Goal: Check status: Check status

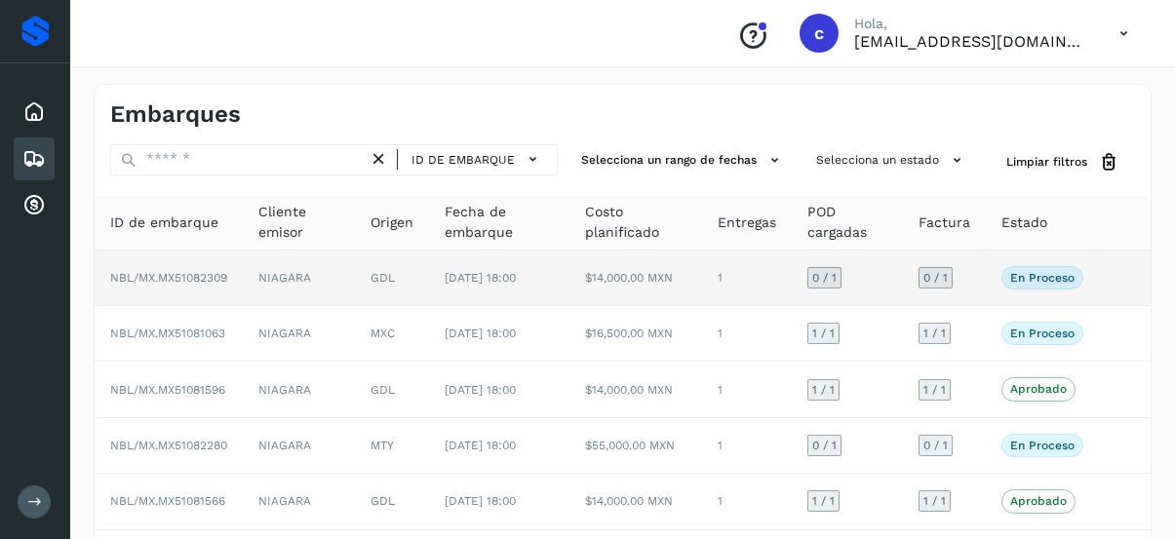
click at [1028, 273] on p "En proceso" at bounding box center [1043, 278] width 64 height 14
click at [1004, 272] on span "En proceso" at bounding box center [1043, 277] width 82 height 23
click at [288, 280] on td "NIAGARA" at bounding box center [299, 279] width 112 height 56
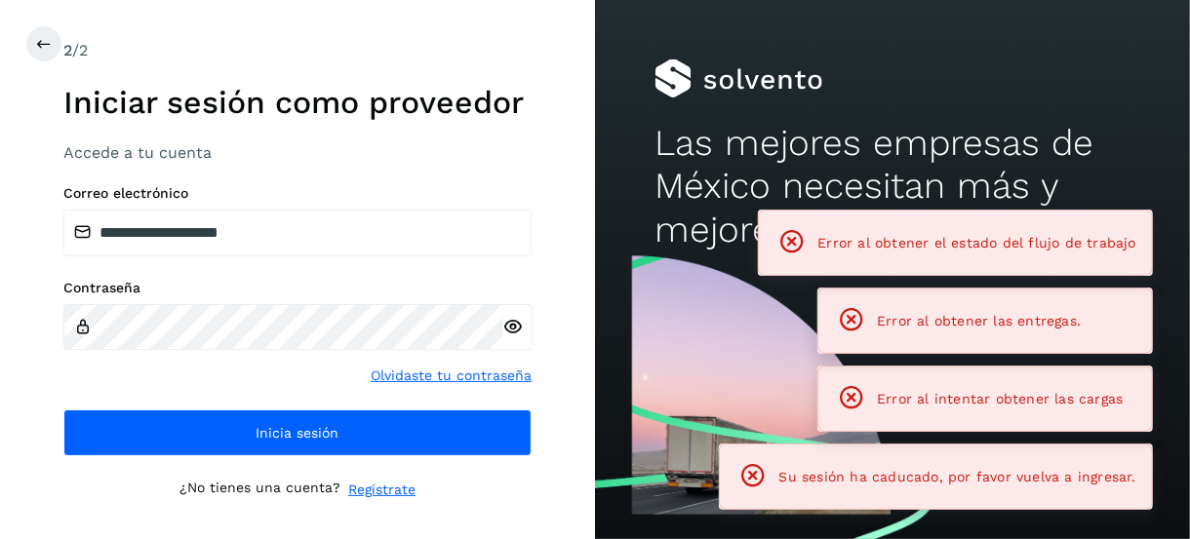
drag, startPoint x: 895, startPoint y: 317, endPoint x: 746, endPoint y: 309, distance: 149.4
click at [894, 317] on span "Error al obtener las entregas." at bounding box center [979, 321] width 204 height 16
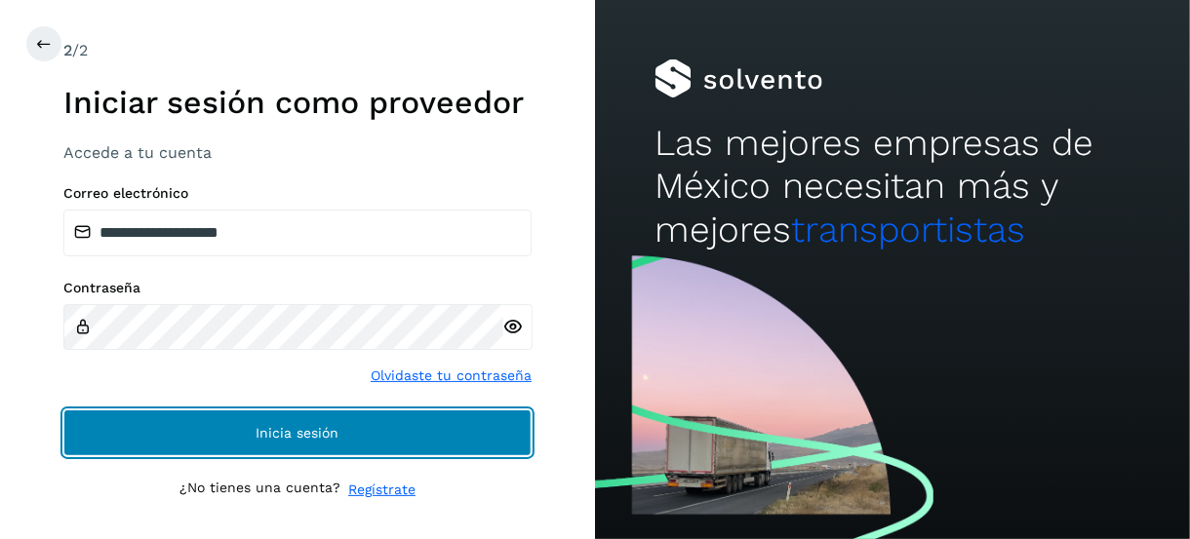
click at [400, 417] on button "Inicia sesión" at bounding box center [297, 433] width 468 height 47
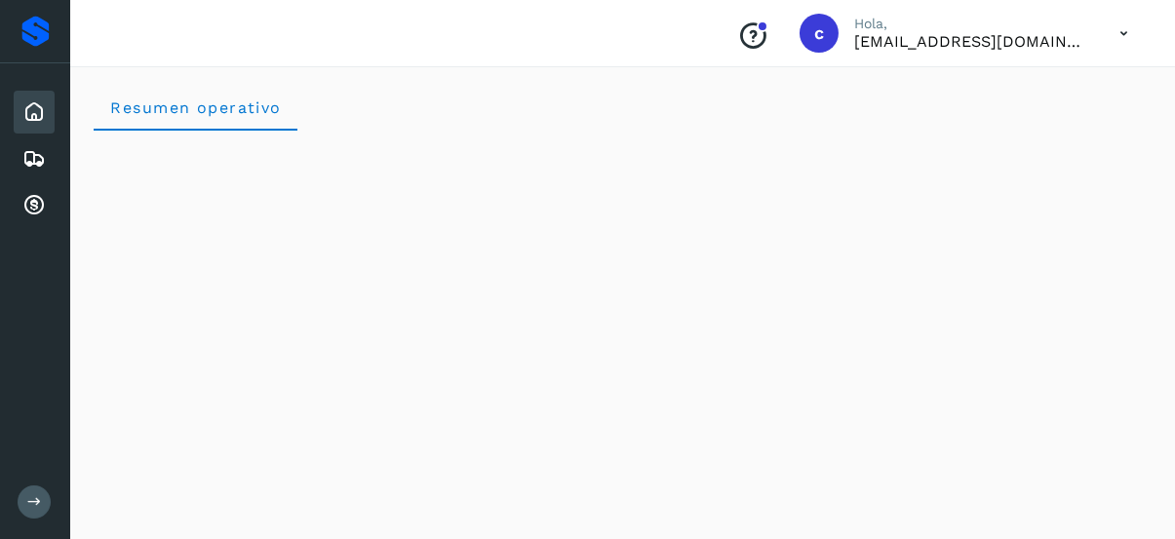
click at [32, 114] on icon at bounding box center [33, 111] width 23 height 23
click at [32, 197] on icon at bounding box center [33, 205] width 23 height 23
click at [23, 161] on icon at bounding box center [33, 158] width 23 height 23
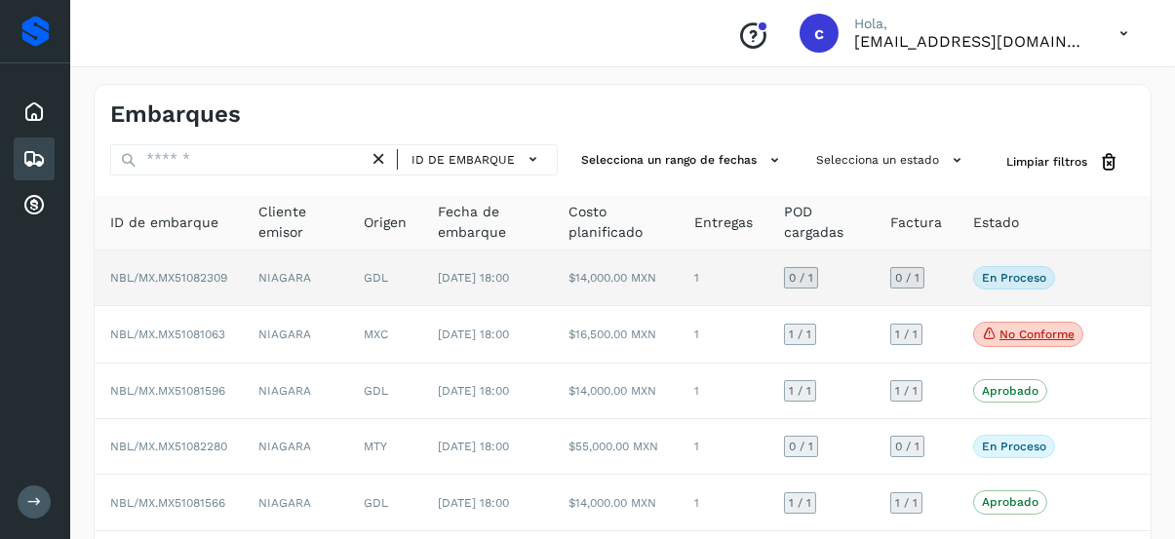
click at [1029, 285] on p "En proceso" at bounding box center [1014, 278] width 64 height 14
click at [1013, 285] on p "En proceso" at bounding box center [1014, 278] width 64 height 14
click at [999, 267] on td "En proceso Verifica el estado de la factura o entregas asociadas a este embarque" at bounding box center [1028, 279] width 141 height 56
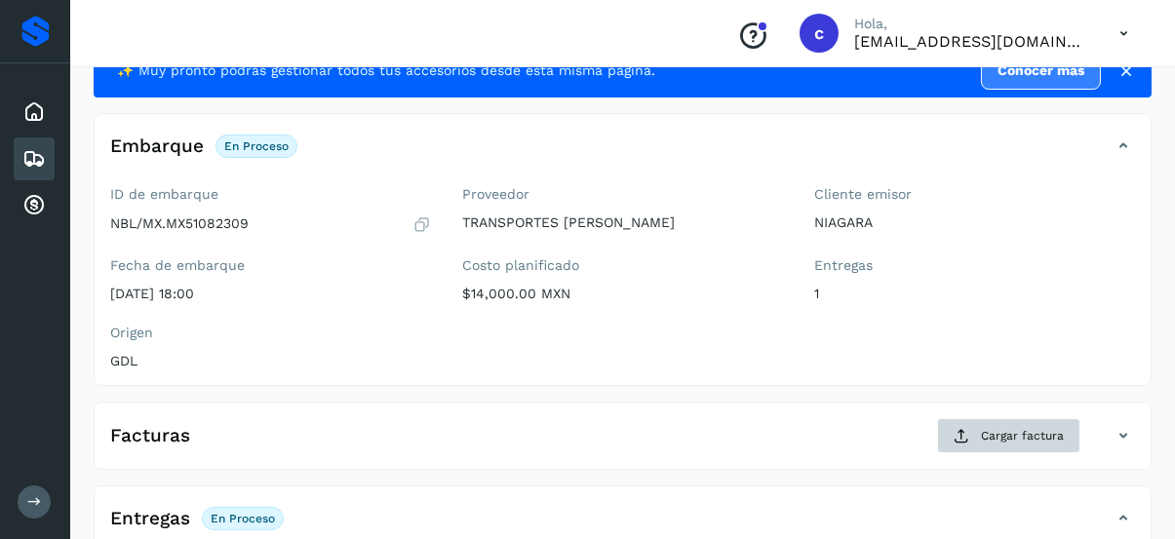
scroll to position [98, 0]
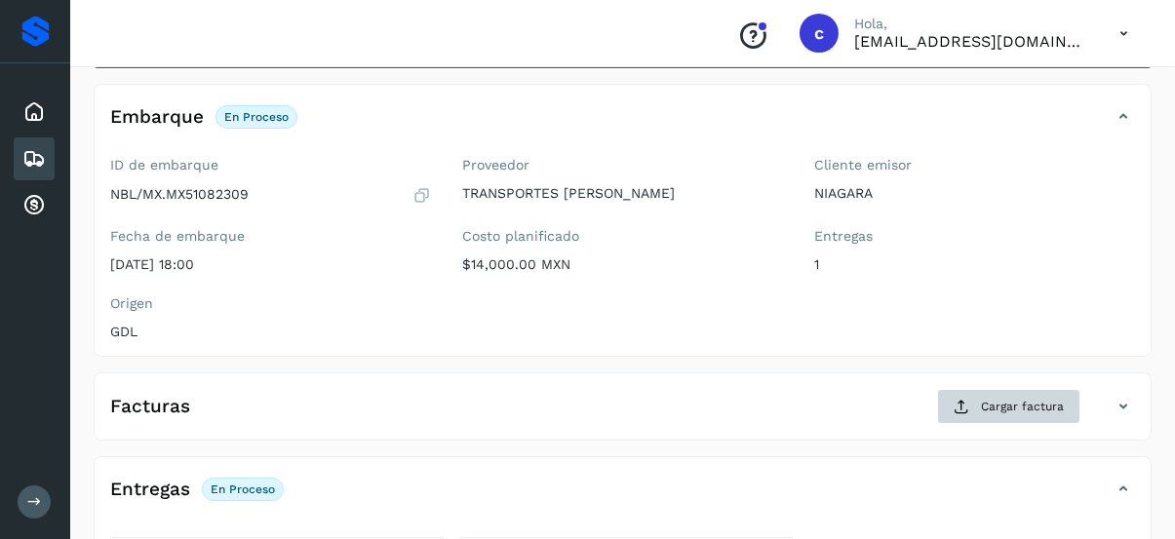
click at [1020, 387] on div "Facturas Cargar factura Aún no has subido ninguna factura" at bounding box center [623, 407] width 1058 height 68
click at [1020, 394] on button "Cargar factura" at bounding box center [1008, 406] width 143 height 35
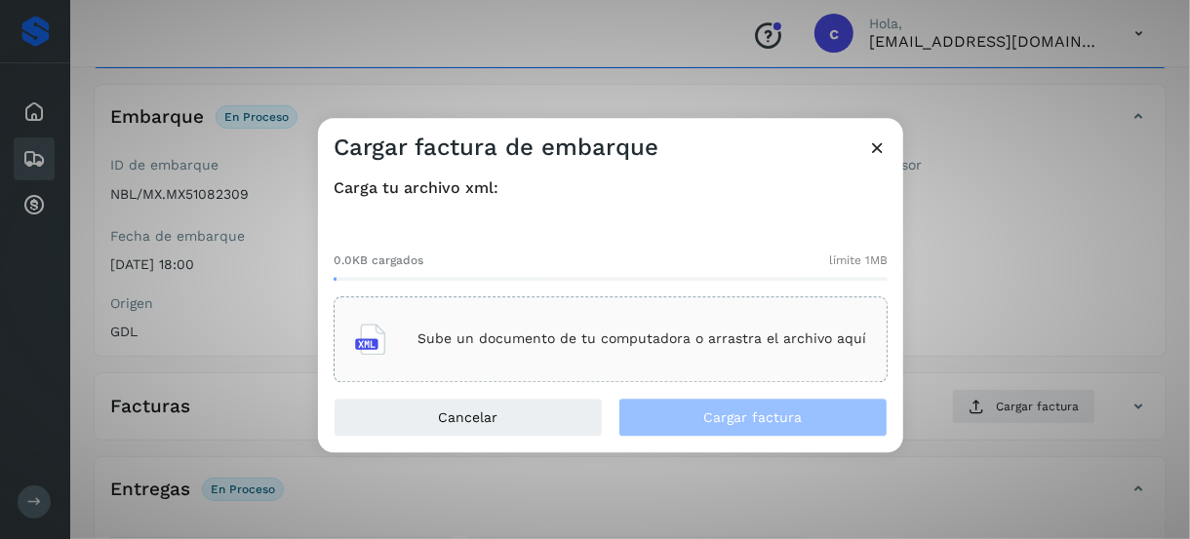
click at [511, 342] on p "Sube un documento de tu computadora o arrastra el archivo aquí" at bounding box center [641, 340] width 449 height 17
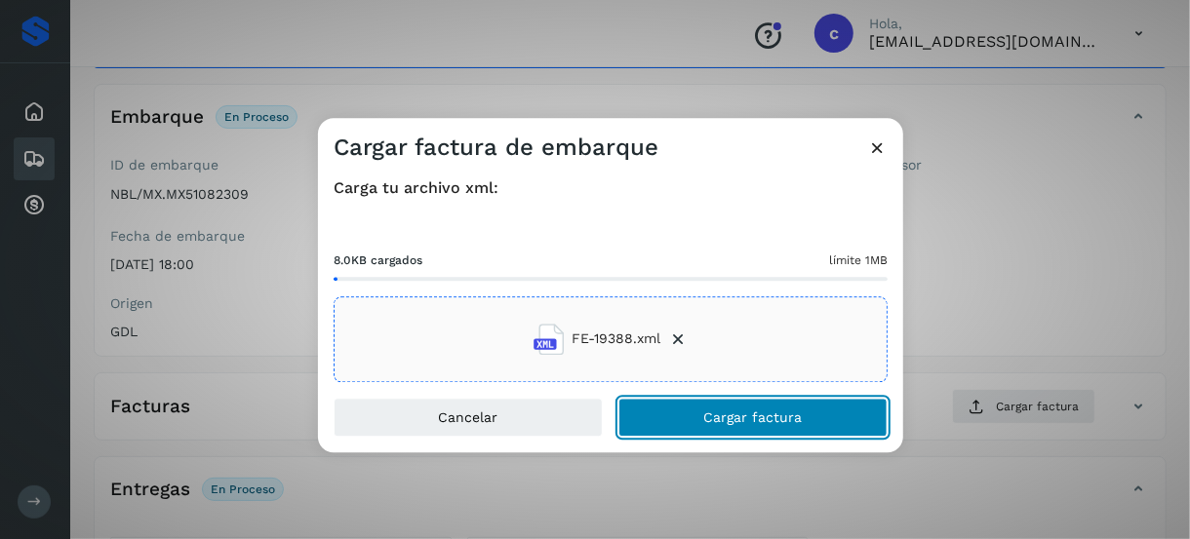
click at [724, 420] on span "Cargar factura" at bounding box center [753, 418] width 99 height 14
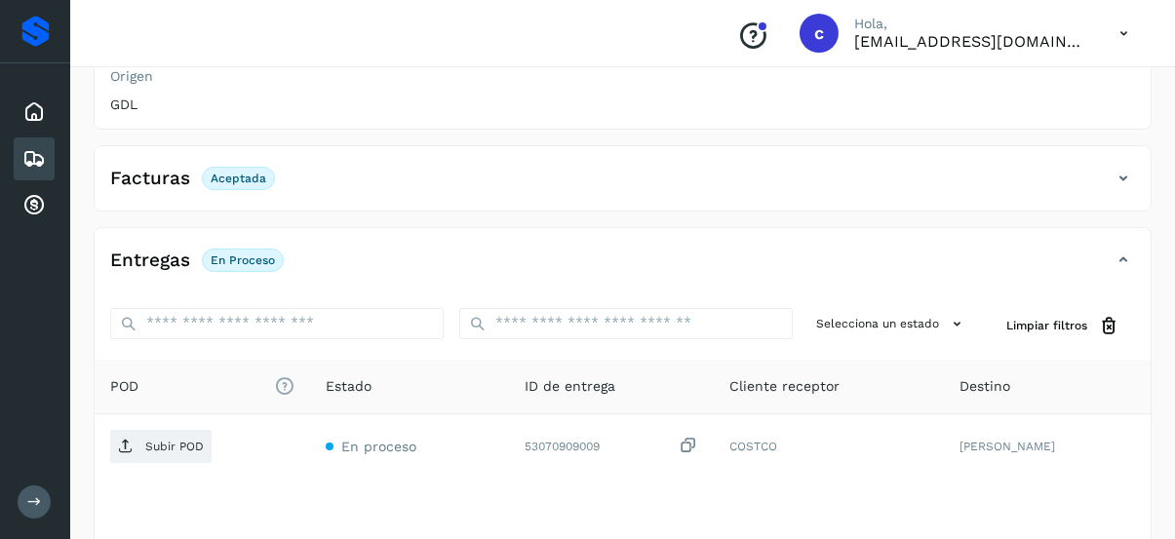
scroll to position [451, 0]
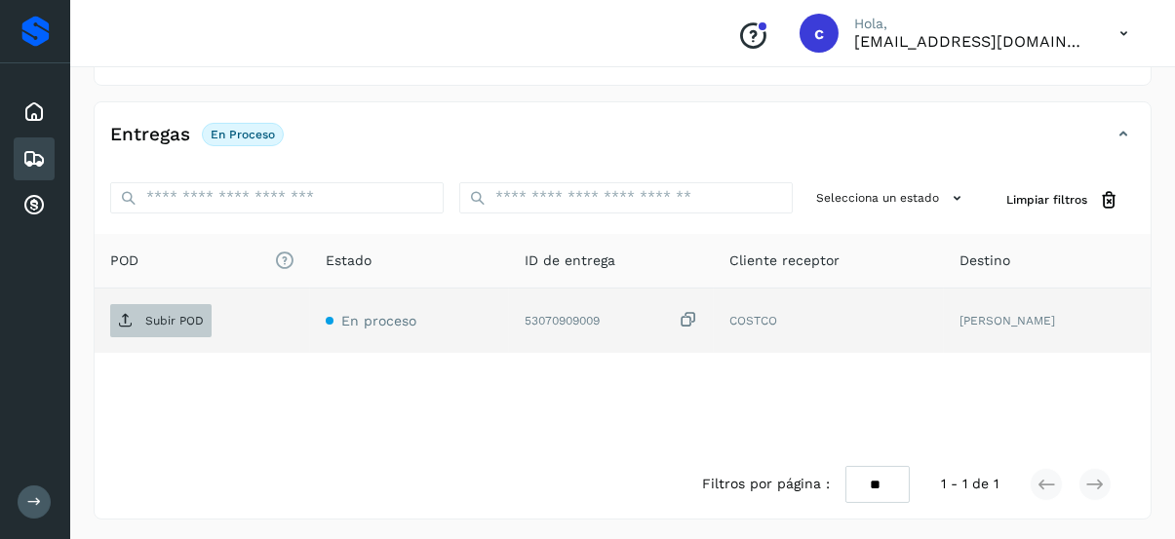
click at [178, 319] on p "Subir POD" at bounding box center [174, 321] width 59 height 14
click at [189, 314] on p "Subir POD" at bounding box center [174, 321] width 59 height 14
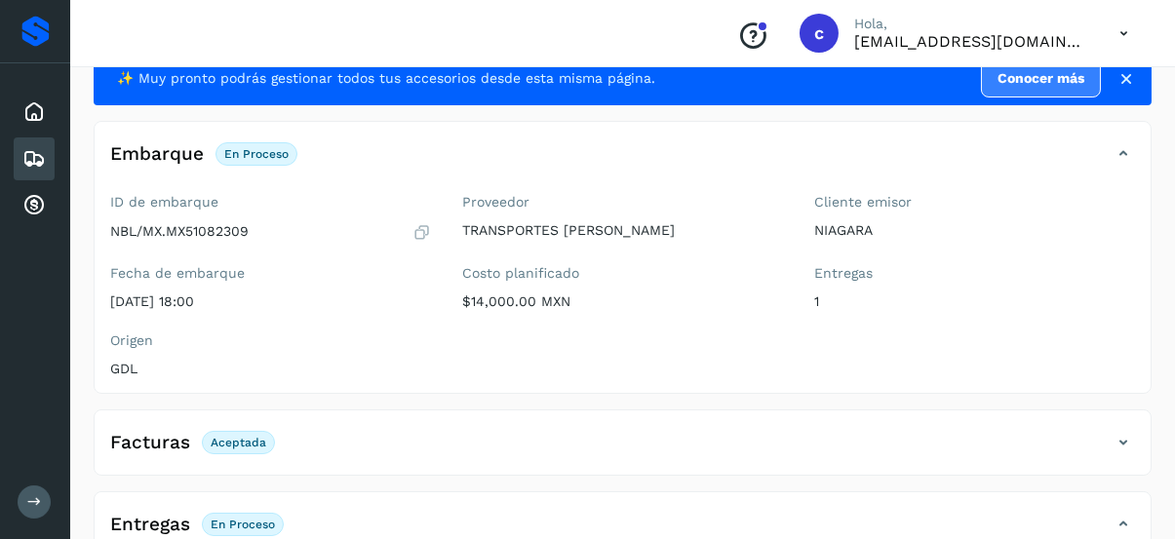
scroll to position [0, 0]
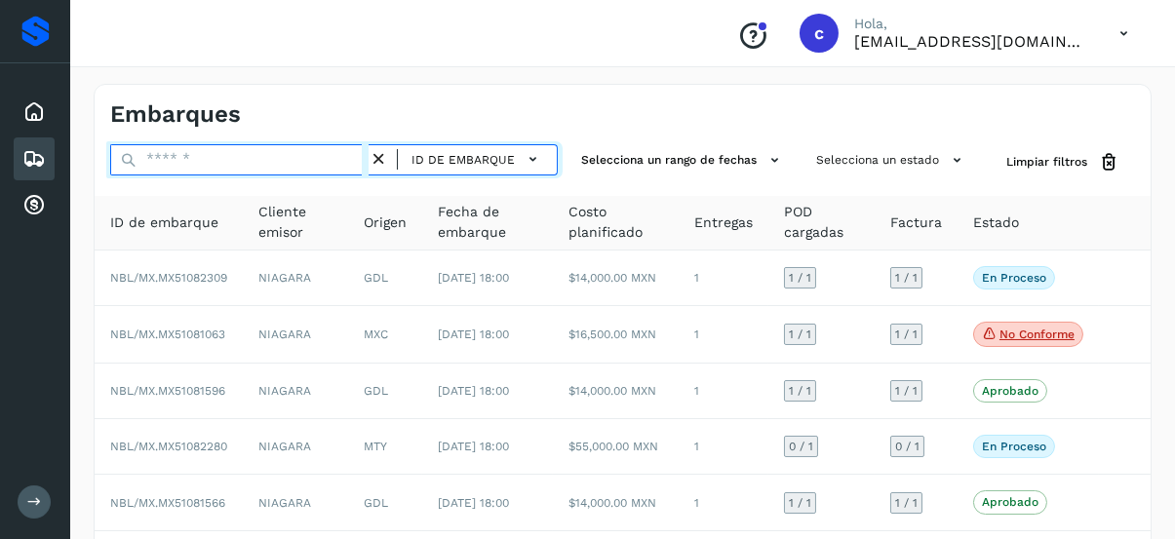
click at [237, 155] on input "text" at bounding box center [239, 159] width 258 height 31
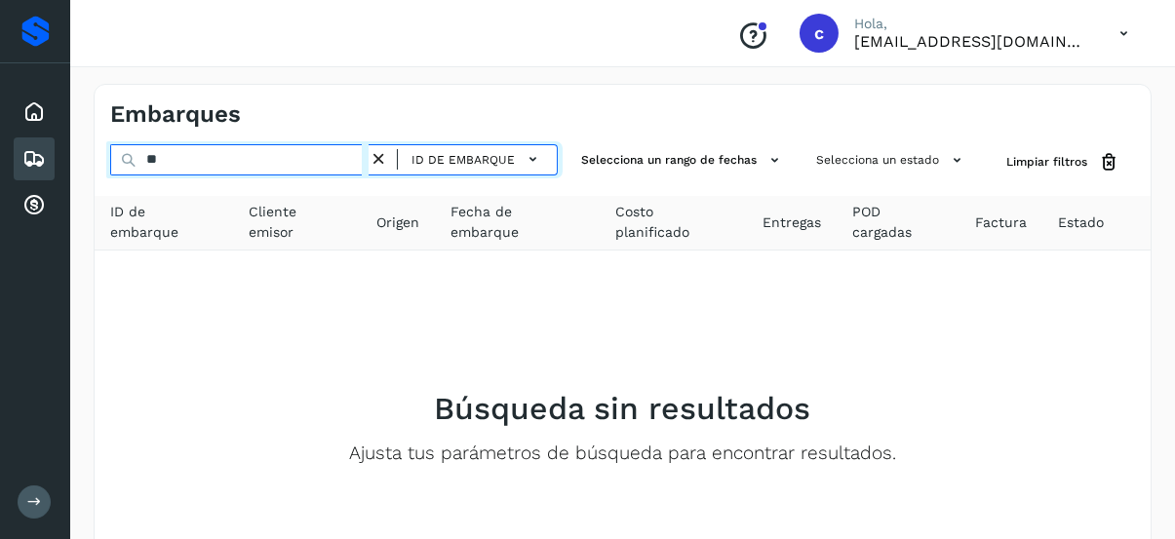
type input "*"
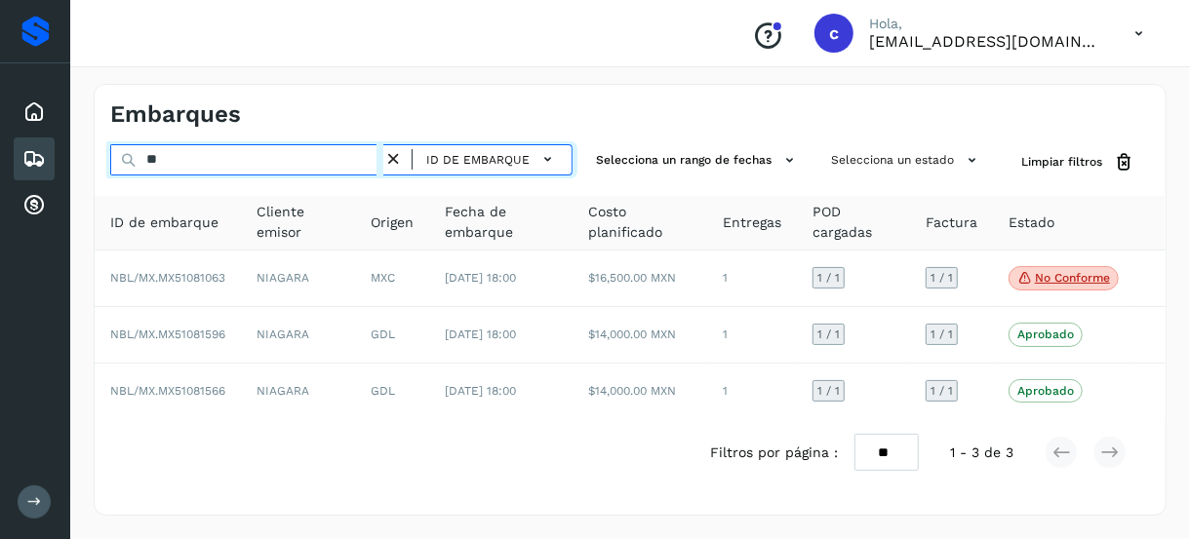
type input "*"
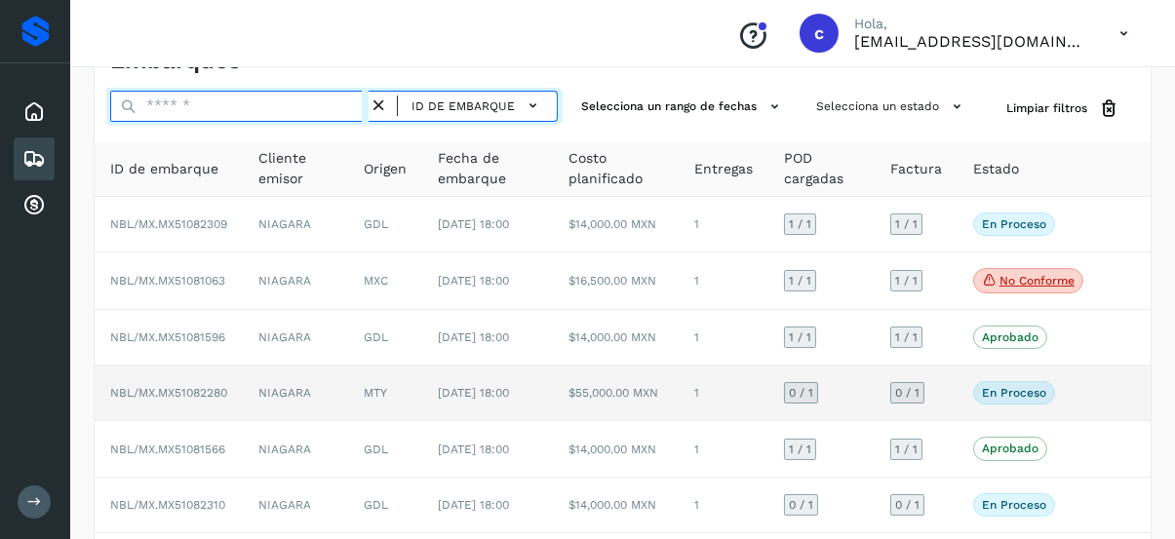
scroll to position [98, 0]
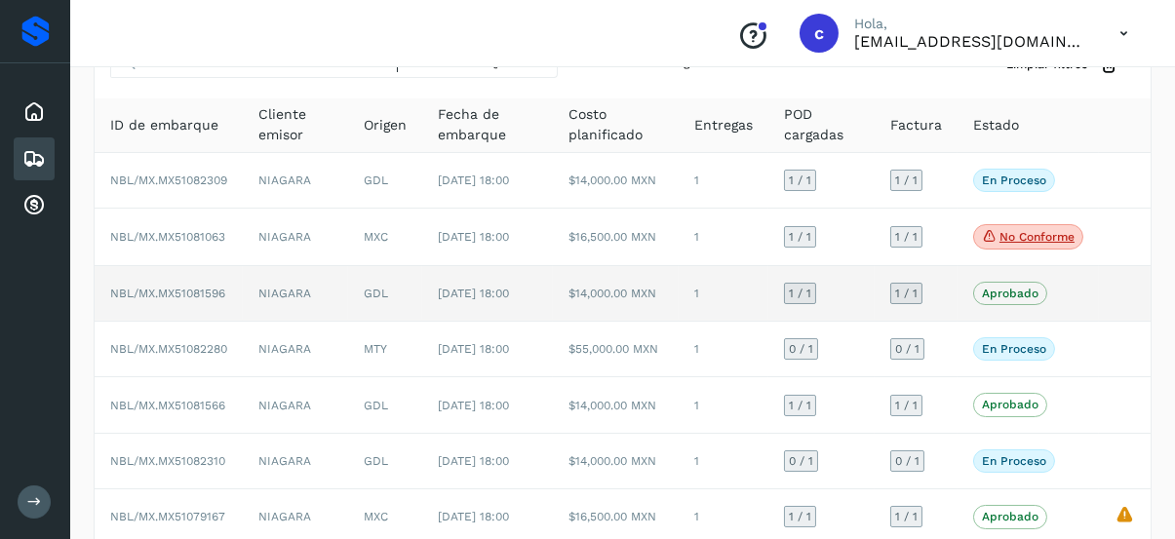
click at [207, 322] on td "NBL/MX.MX51081596" at bounding box center [169, 294] width 148 height 56
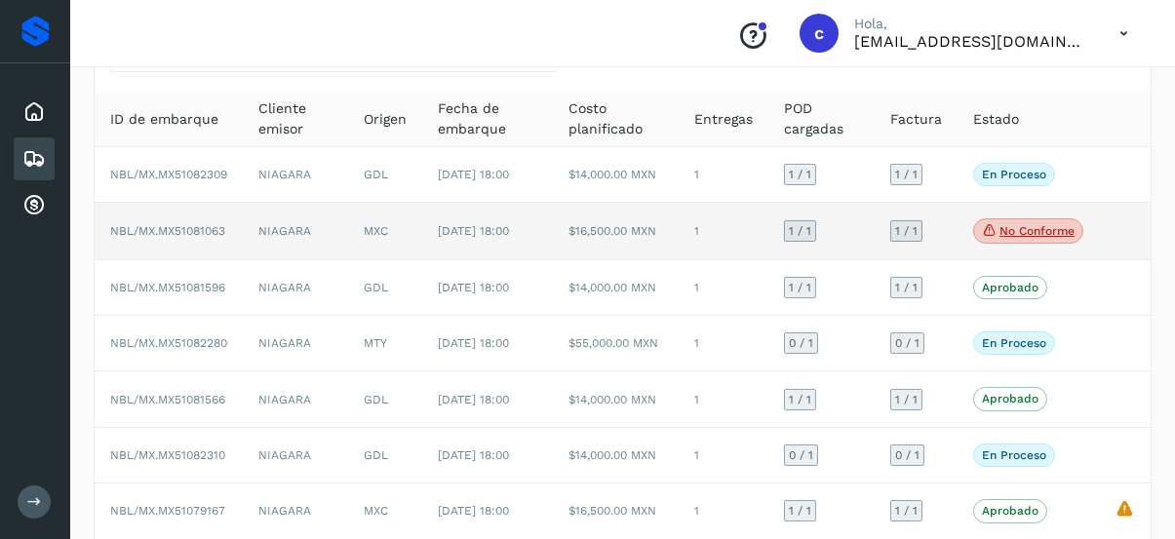
scroll to position [195, 0]
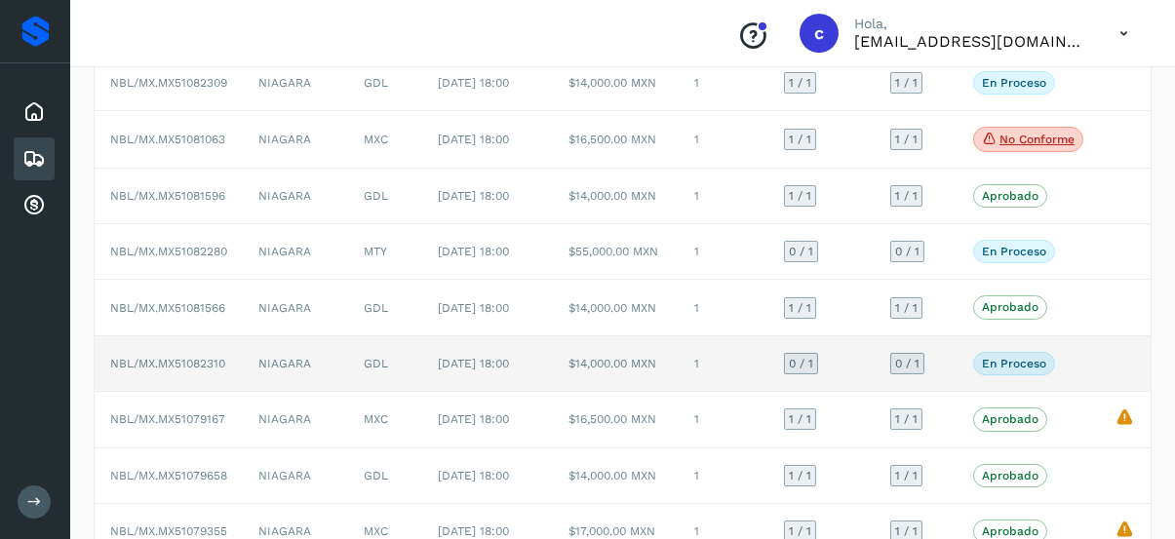
click at [459, 392] on td "[DATE] 18:00" at bounding box center [487, 365] width 131 height 56
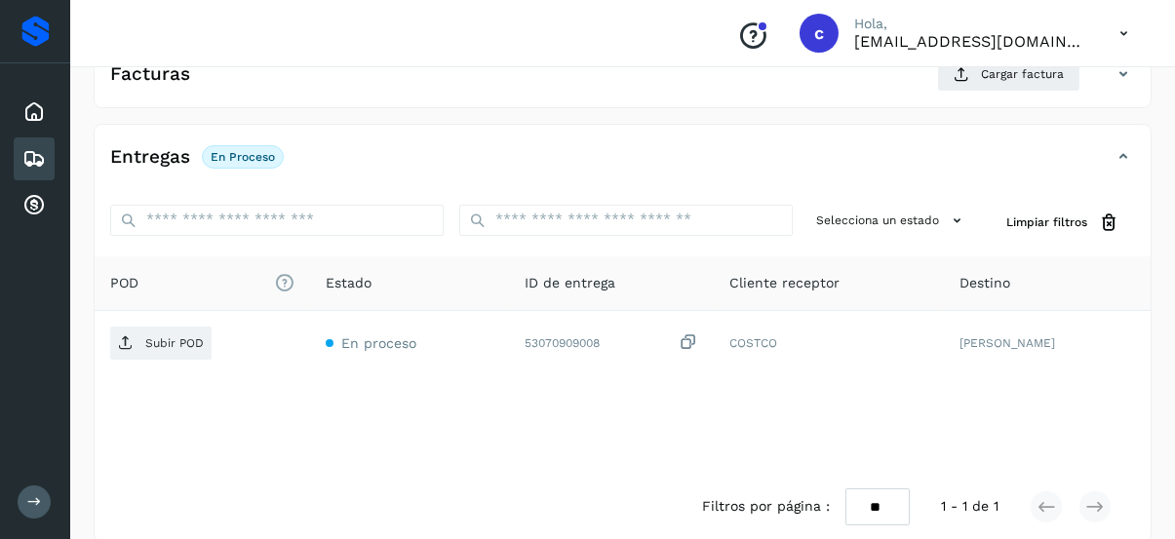
scroll to position [453, 0]
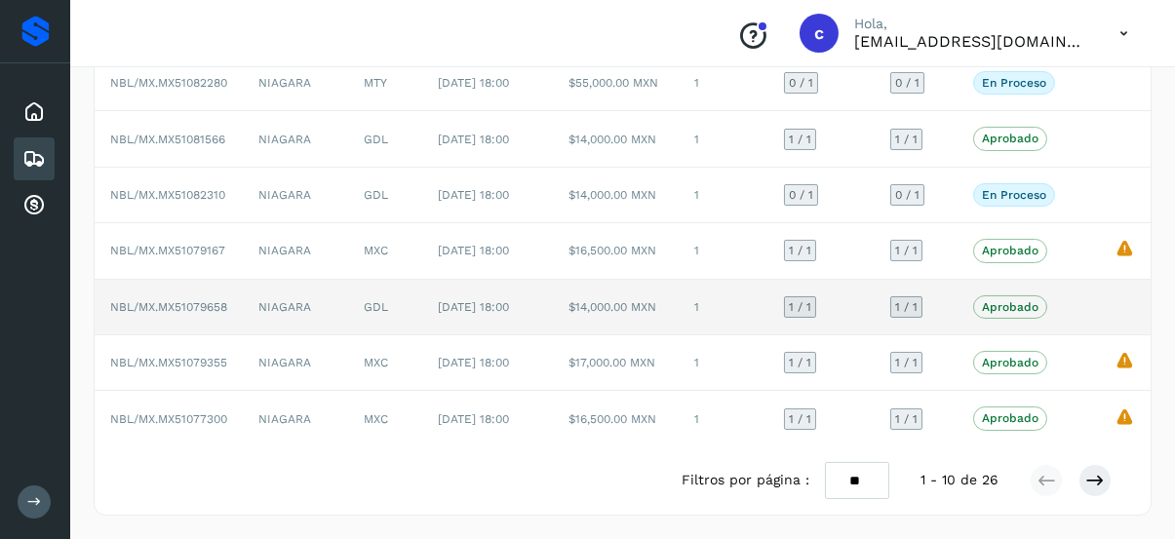
scroll to position [362, 0]
drag, startPoint x: 195, startPoint y: 370, endPoint x: 143, endPoint y: 383, distance: 53.5
click at [143, 316] on span "NBL/MX.MX51079658" at bounding box center [168, 309] width 117 height 14
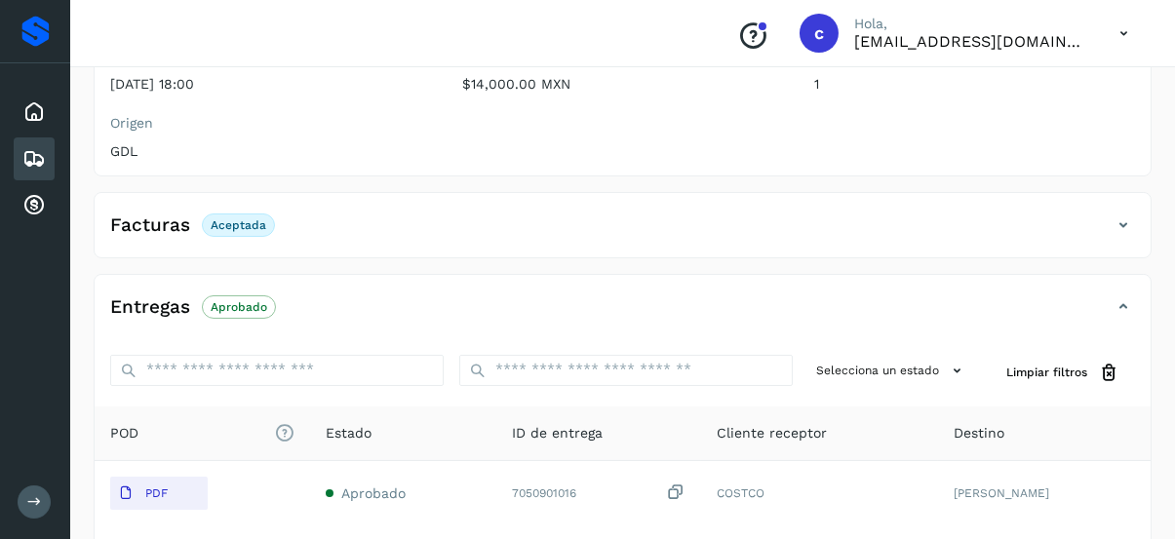
scroll to position [451, 0]
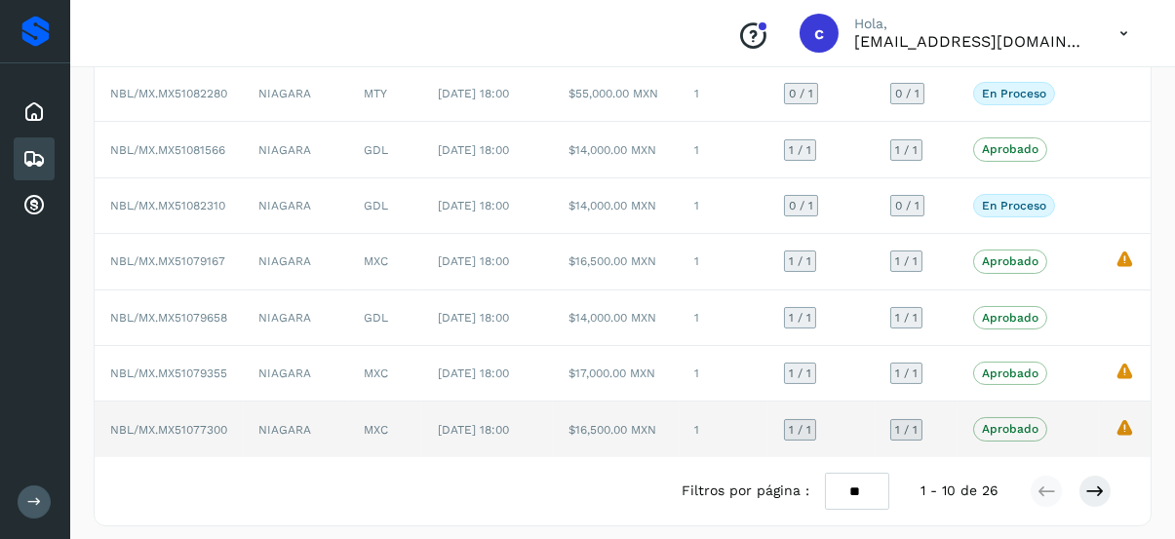
scroll to position [459, 0]
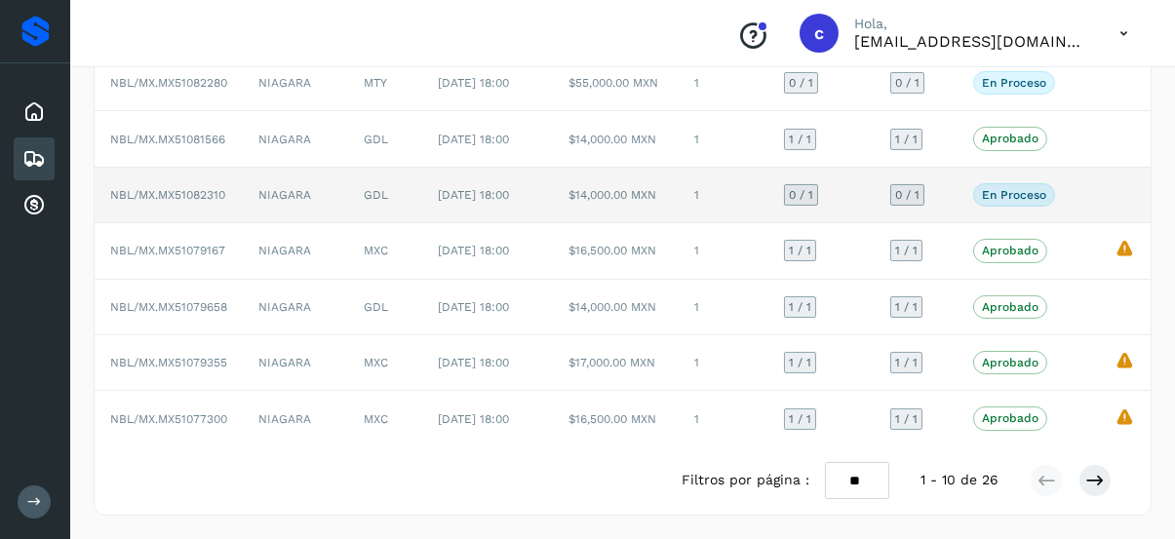
click at [1008, 168] on td "En proceso Verifica el estado de la factura o entregas asociadas a este embarque" at bounding box center [1028, 196] width 141 height 56
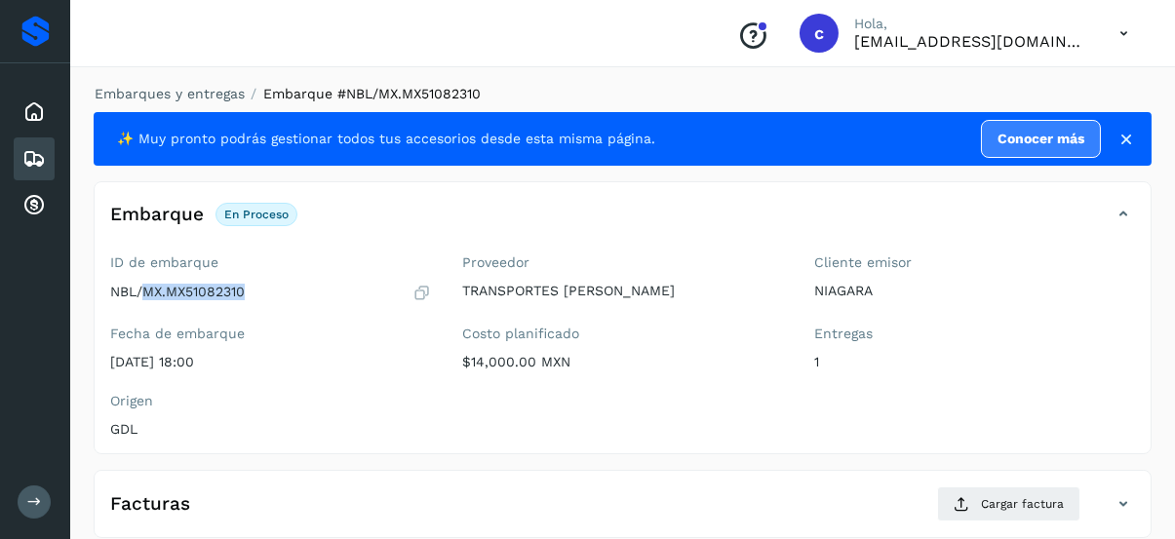
drag, startPoint x: 243, startPoint y: 289, endPoint x: 148, endPoint y: 294, distance: 94.7
click at [148, 294] on p "NBL/MX.MX51082310" at bounding box center [177, 292] width 135 height 17
copy p "MX.MX51082310"
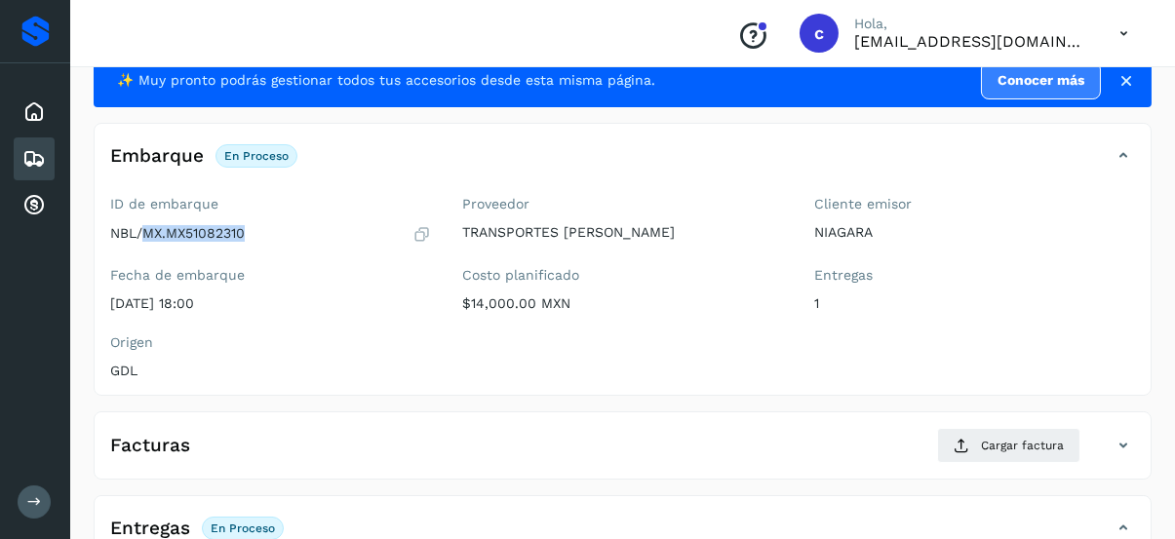
scroll to position [98, 0]
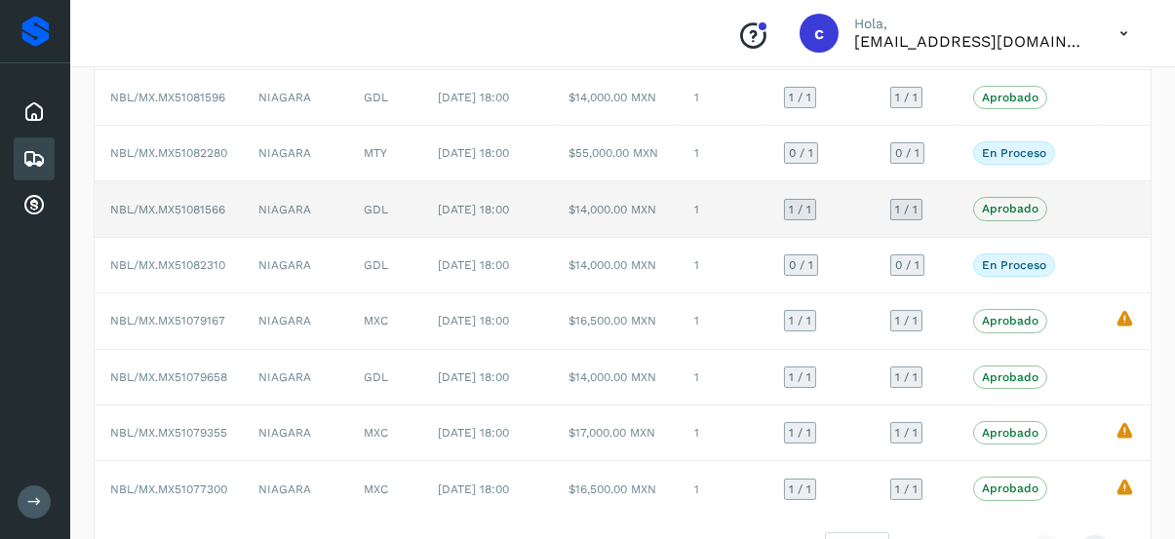
scroll to position [264, 0]
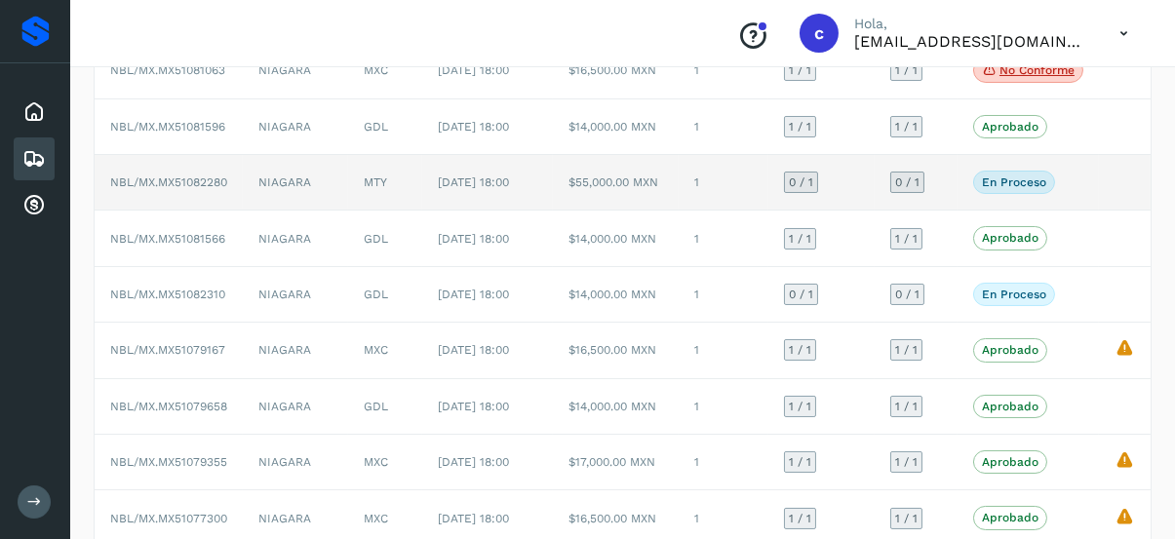
click at [990, 189] on p "En proceso" at bounding box center [1014, 183] width 64 height 14
click at [469, 189] on span "[DATE] 18:00" at bounding box center [473, 183] width 71 height 14
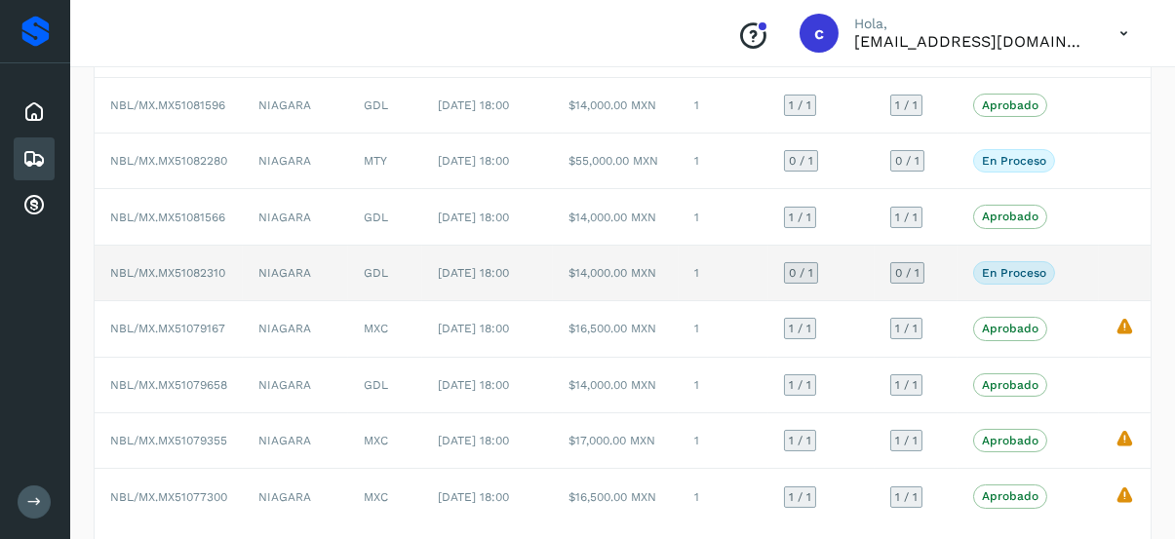
scroll to position [293, 0]
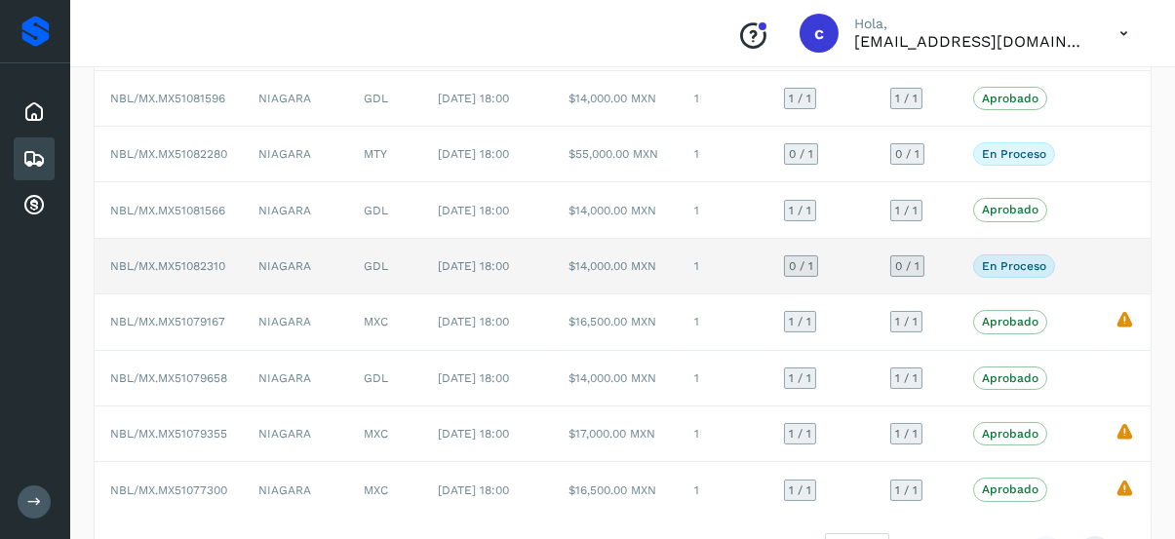
click at [194, 295] on td "NBL/MX.MX51082310" at bounding box center [169, 267] width 148 height 56
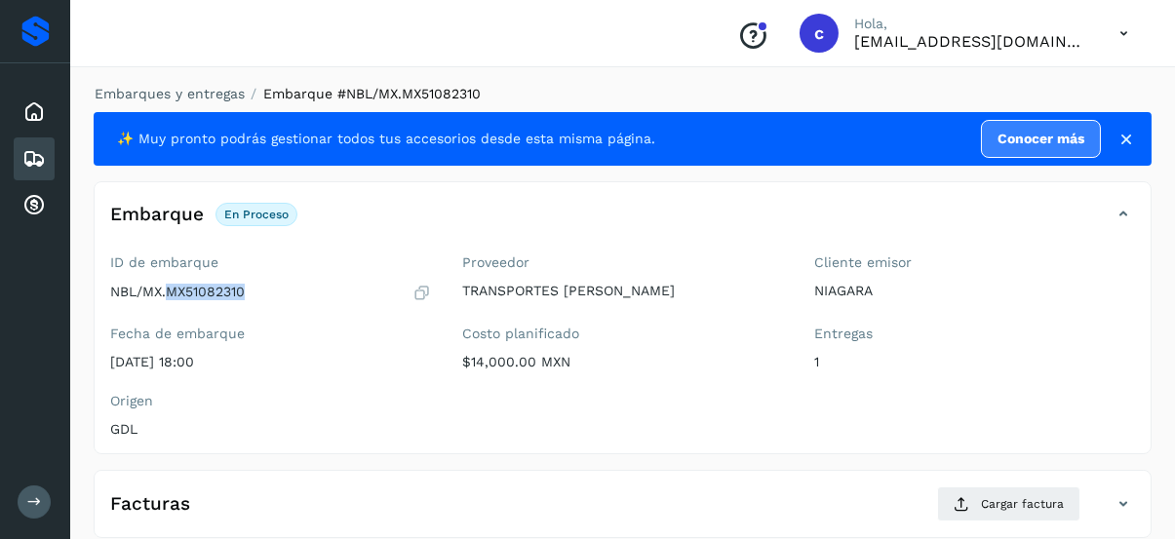
drag, startPoint x: 243, startPoint y: 288, endPoint x: 168, endPoint y: 289, distance: 75.1
click at [168, 289] on p "NBL/MX.MX51082310" at bounding box center [177, 292] width 135 height 17
copy p "MX51082310"
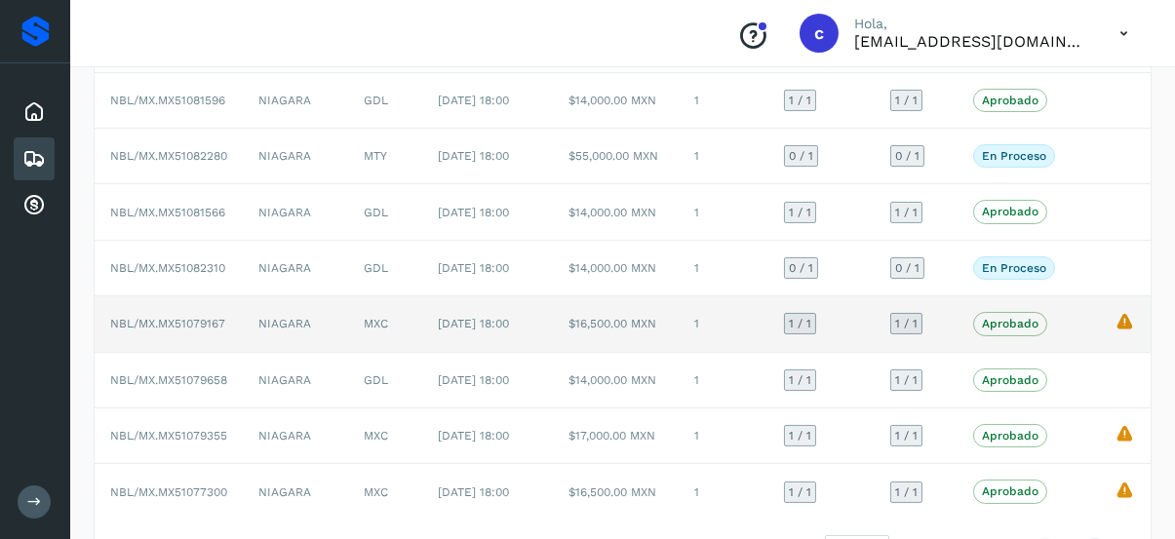
scroll to position [293, 0]
